Goal: Browse casually

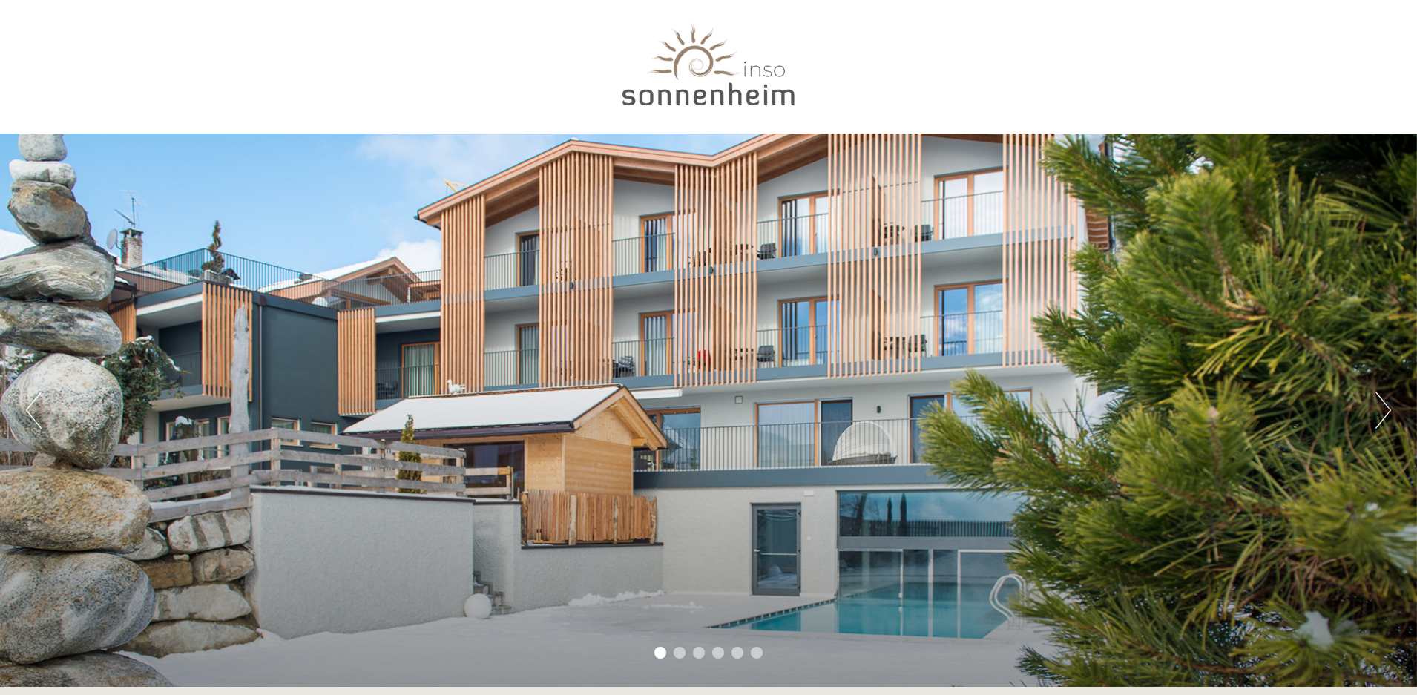
scroll to position [223, 0]
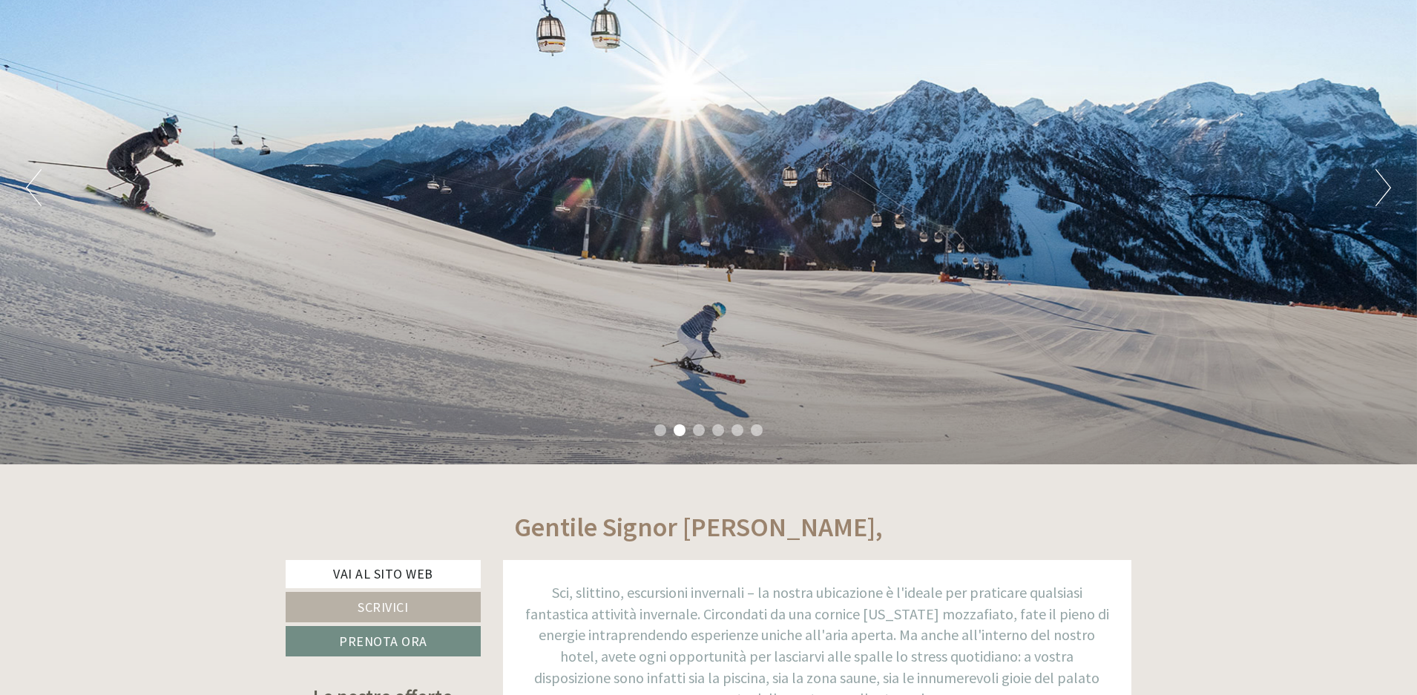
click at [1379, 191] on button "Next" at bounding box center [1384, 187] width 16 height 37
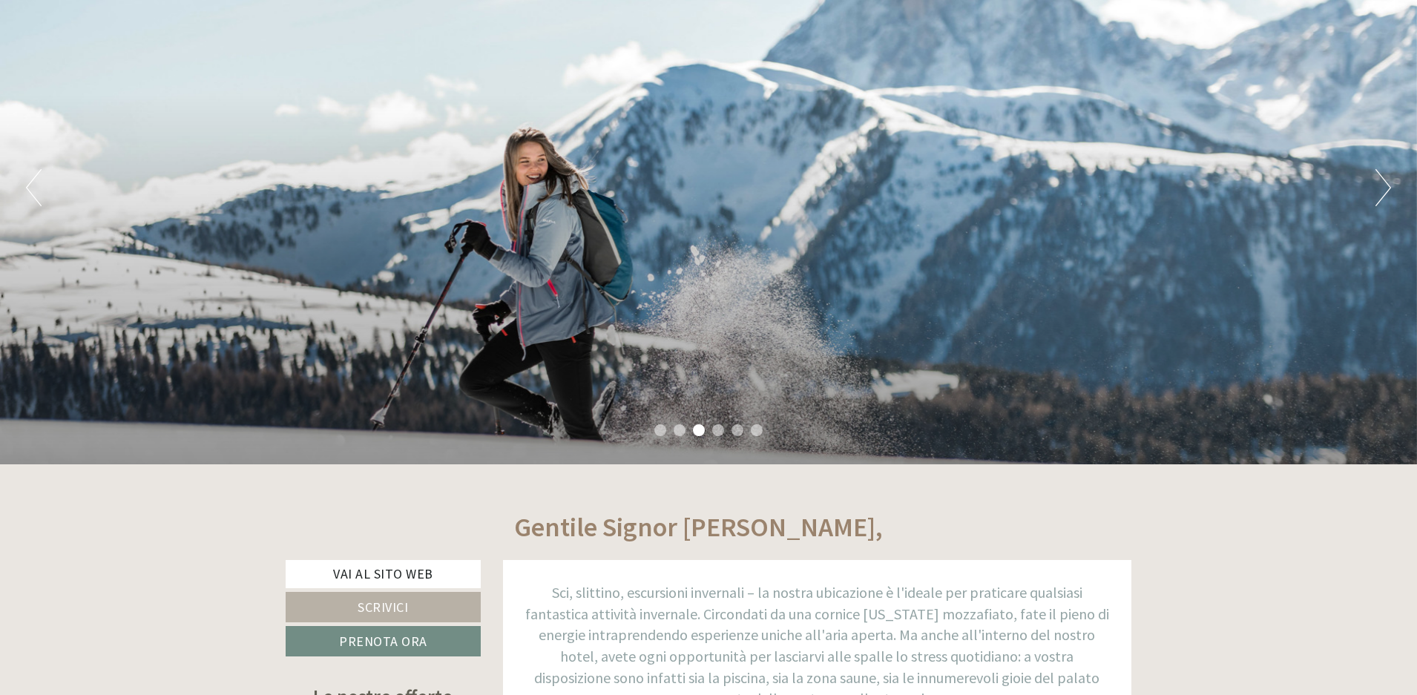
click at [1383, 194] on button "Next" at bounding box center [1384, 187] width 16 height 37
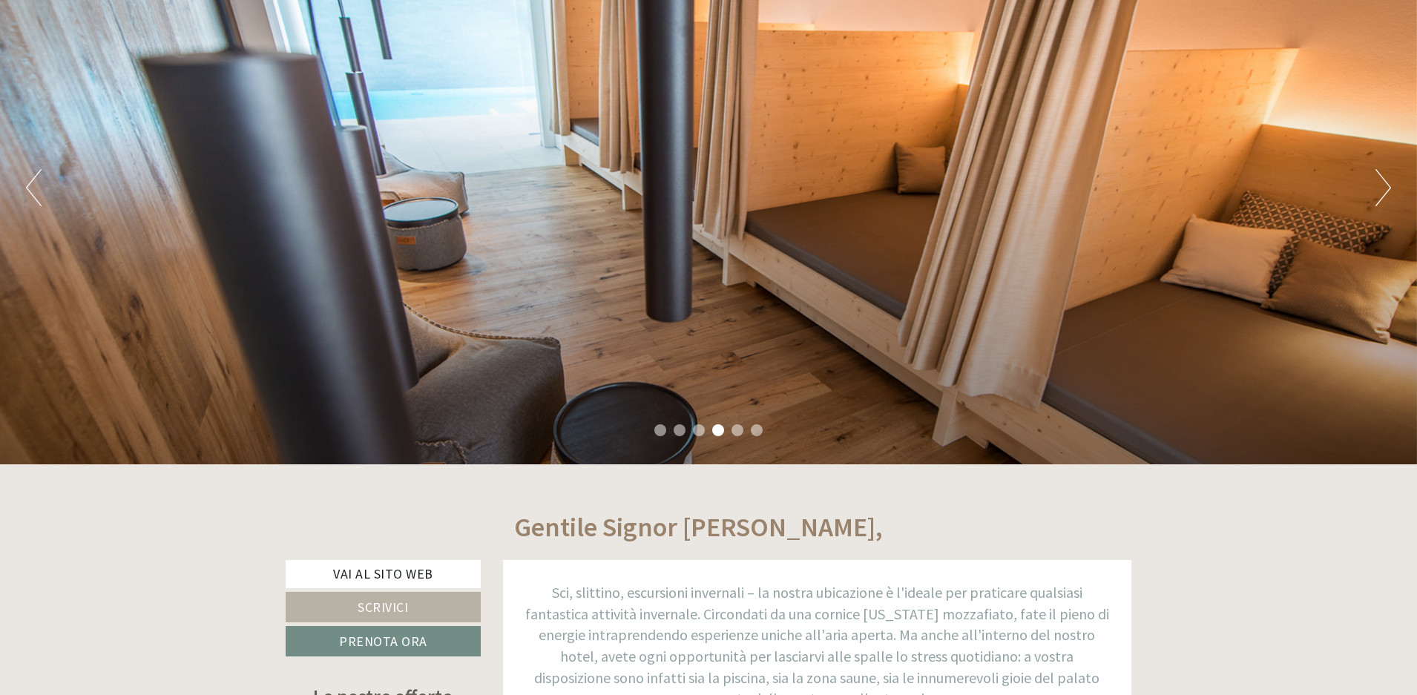
click at [1383, 194] on button "Next" at bounding box center [1384, 187] width 16 height 37
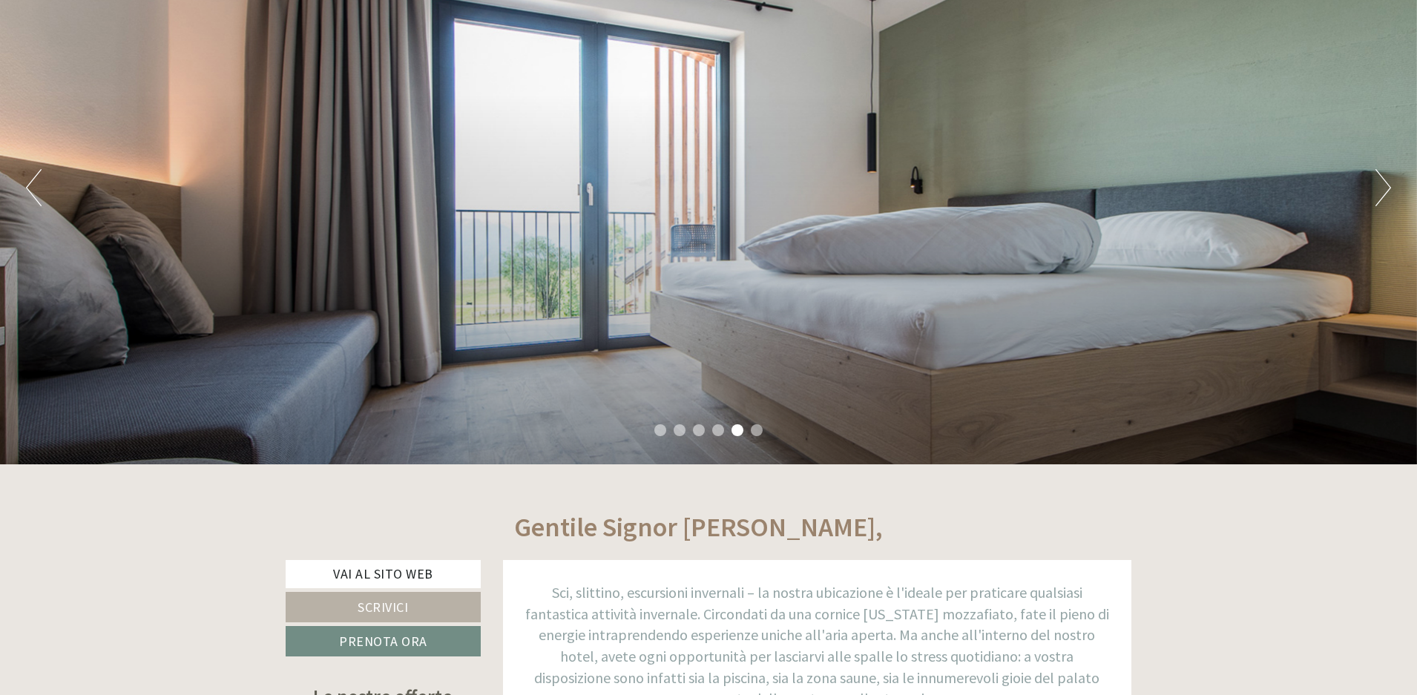
click at [1383, 194] on button "Next" at bounding box center [1384, 187] width 16 height 37
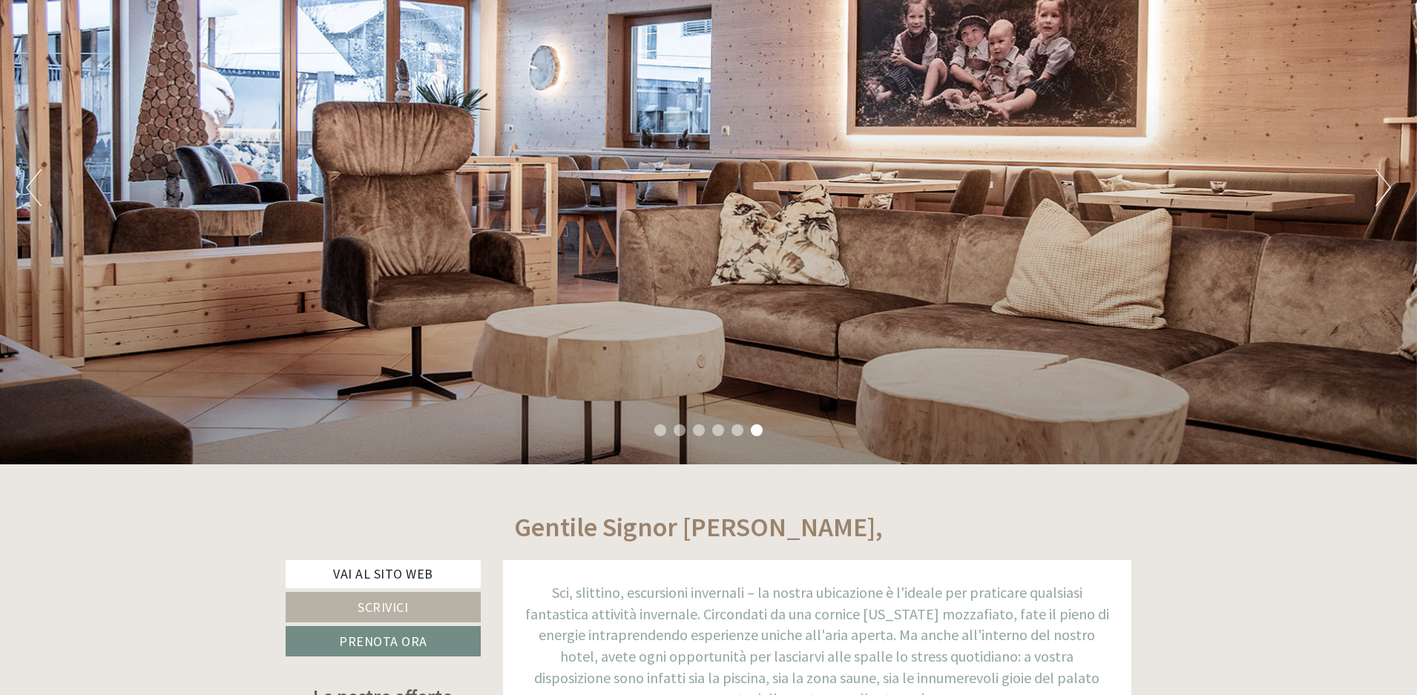
click at [1383, 194] on button "Next" at bounding box center [1384, 187] width 16 height 37
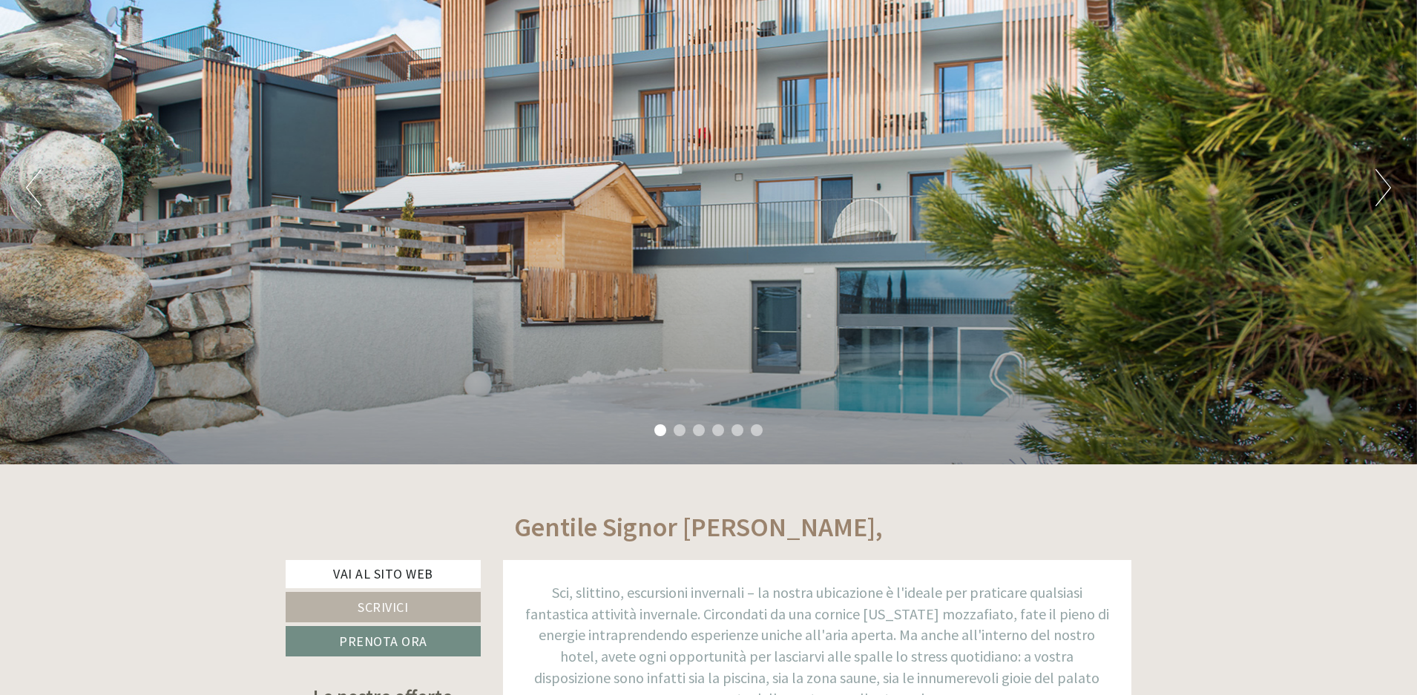
click at [1383, 194] on button "Next" at bounding box center [1384, 187] width 16 height 37
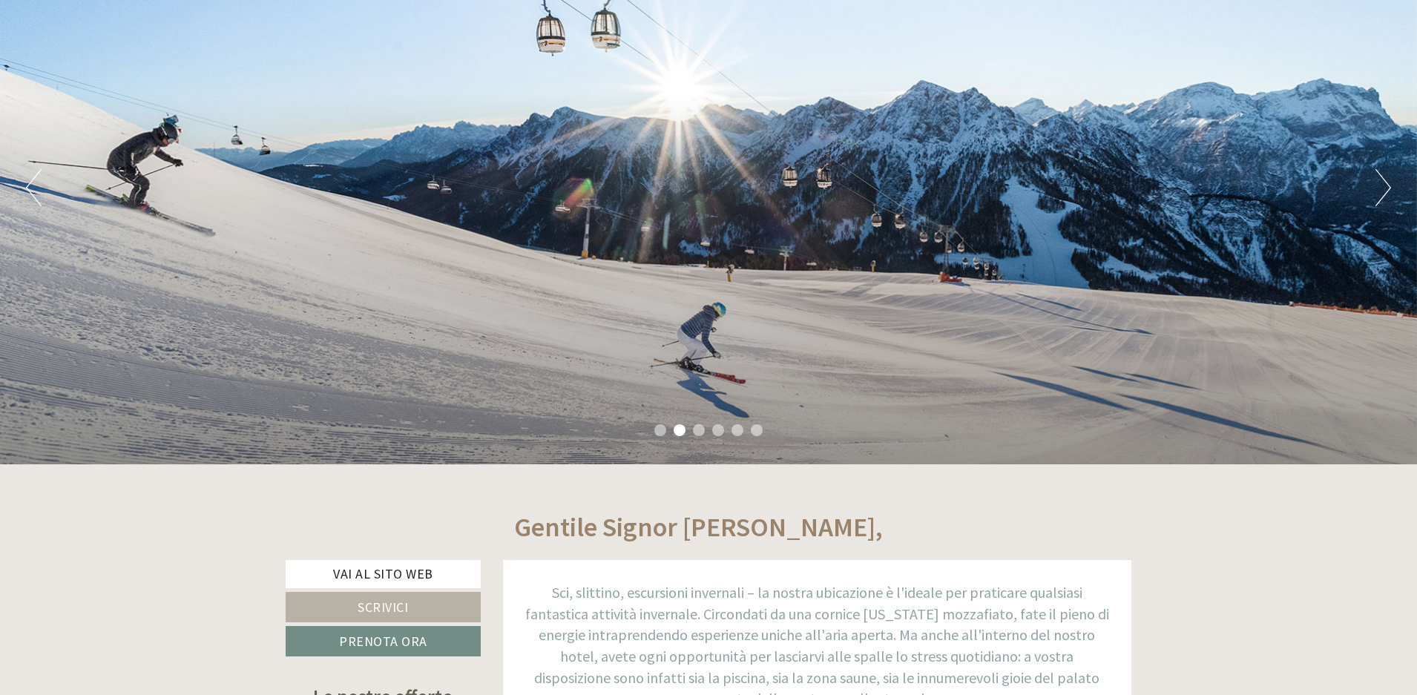
click at [1383, 194] on button "Next" at bounding box center [1384, 187] width 16 height 37
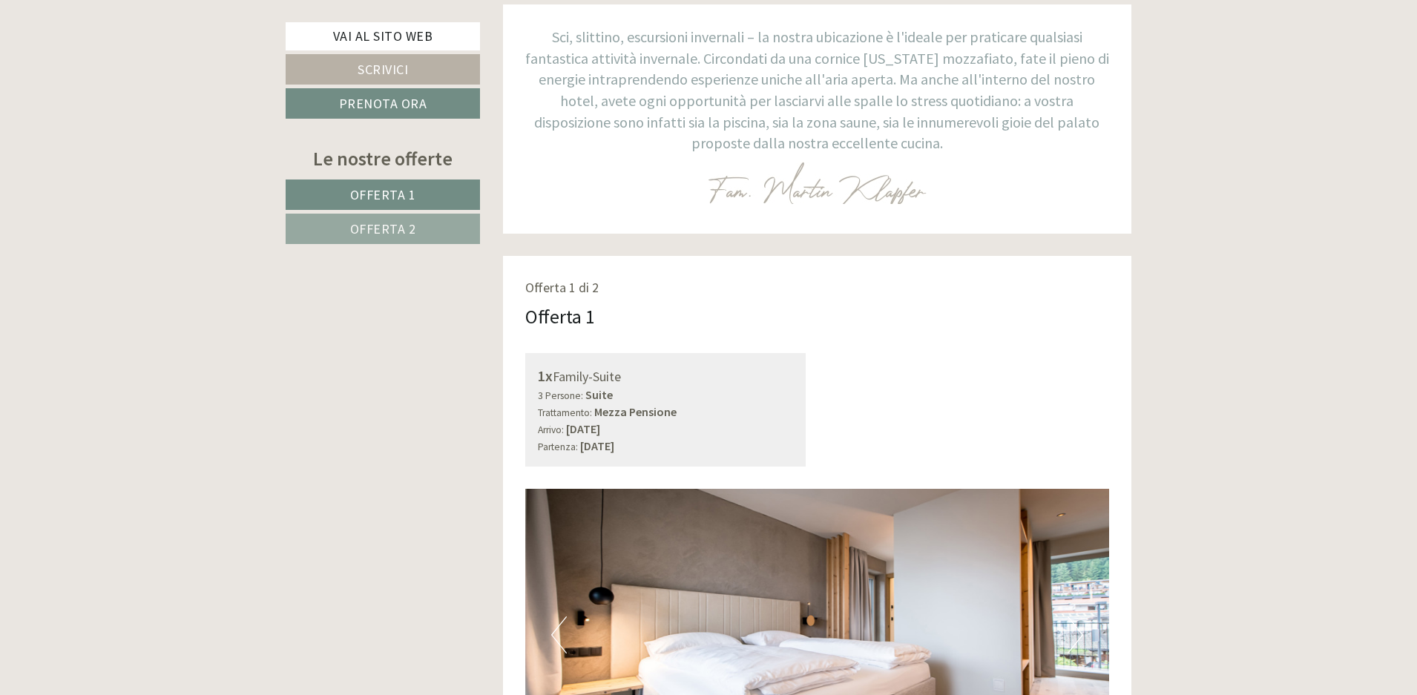
scroll to position [1113, 0]
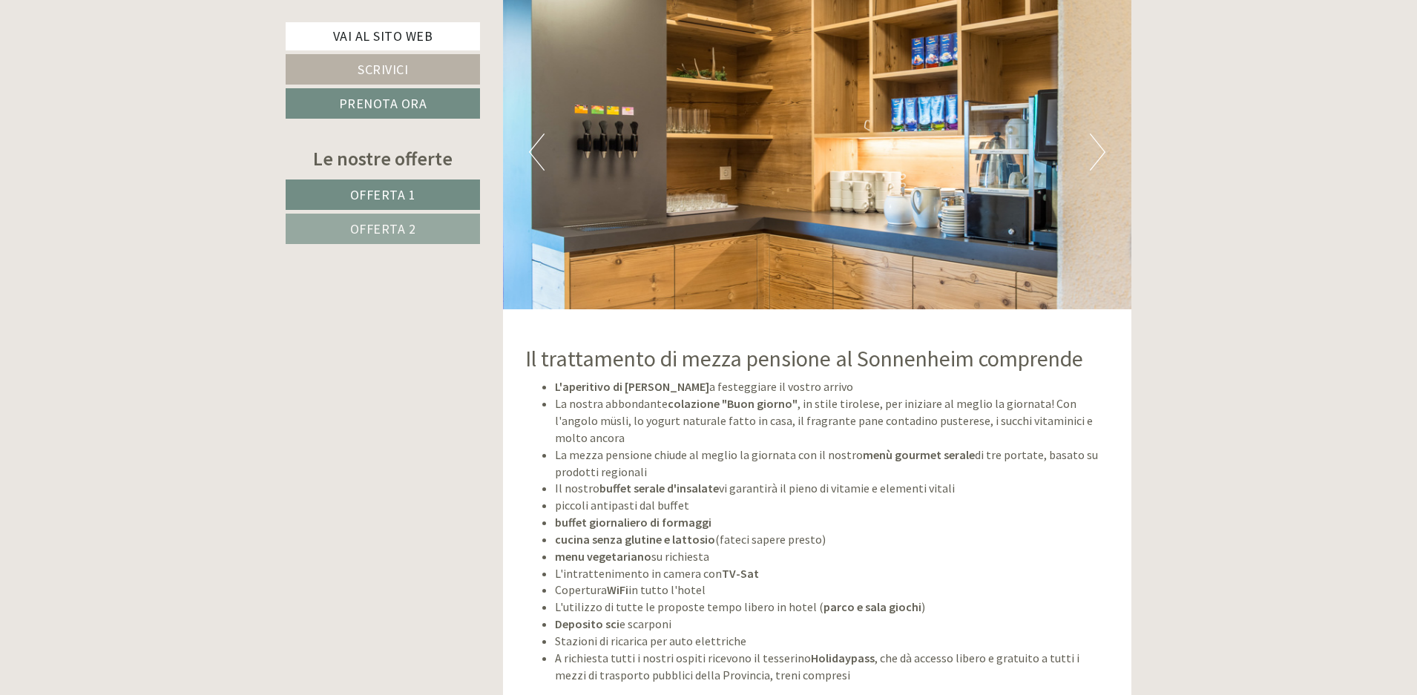
scroll to position [3858, 0]
